Goal: Transaction & Acquisition: Purchase product/service

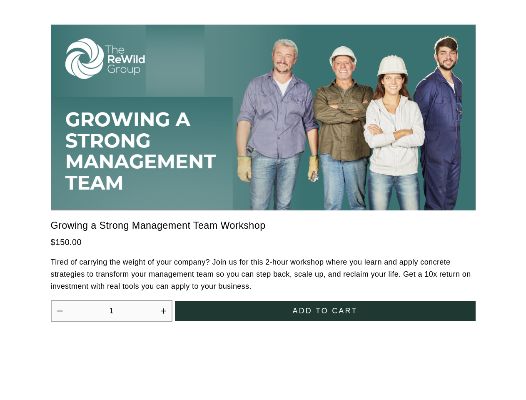
scroll to position [2306, 0]
click at [163, 308] on icon "Increase quantity by 1" at bounding box center [163, 310] width 5 height 5
type input "2"
click at [326, 307] on span "Add to cart" at bounding box center [325, 311] width 65 height 9
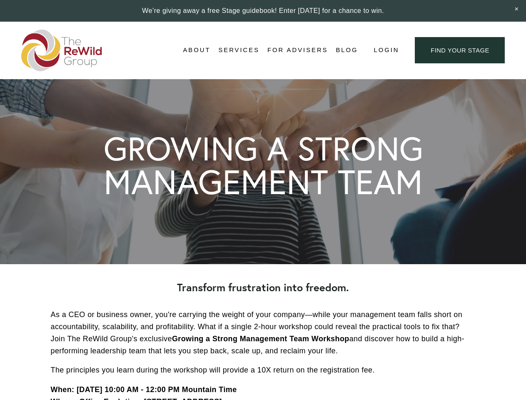
click at [386, 50] on span "Login" at bounding box center [386, 50] width 25 height 11
